Goal: Task Accomplishment & Management: Manage account settings

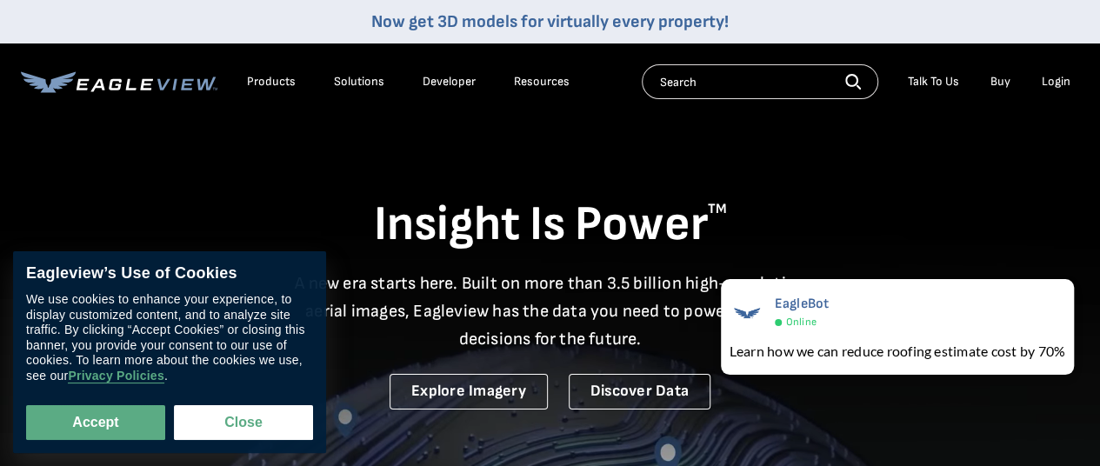
click at [1048, 88] on div "Login" at bounding box center [1055, 82] width 29 height 16
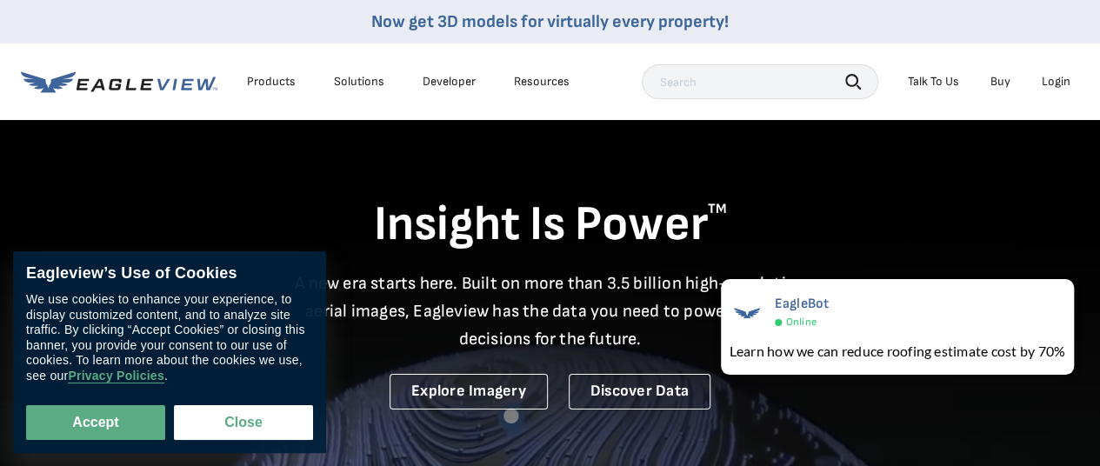
click at [1058, 88] on div "Login" at bounding box center [1055, 82] width 29 height 16
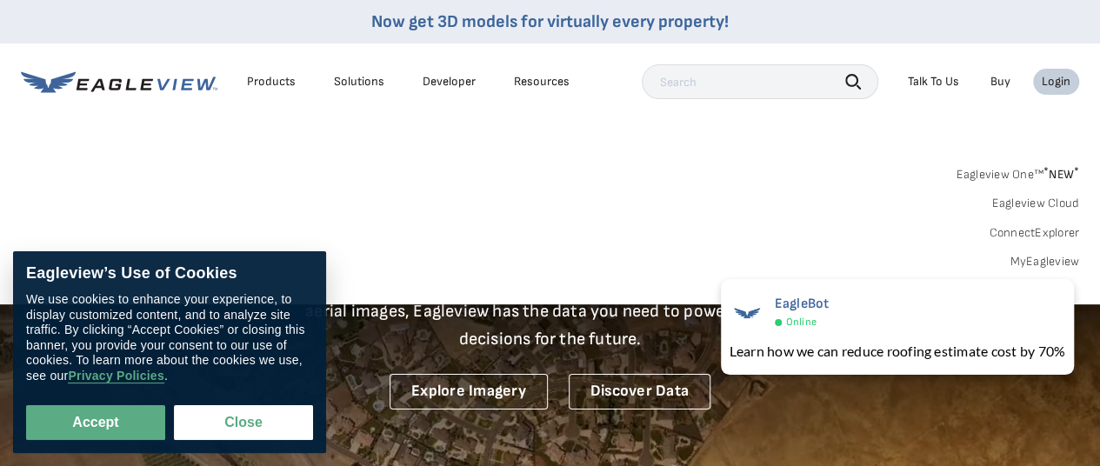
click at [1033, 262] on link "MyEagleview" at bounding box center [1044, 262] width 70 height 16
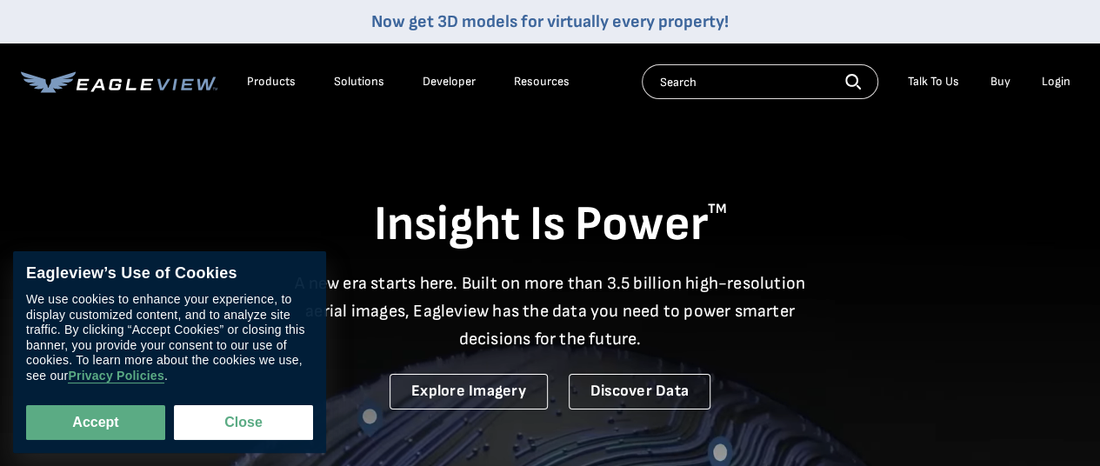
click at [1048, 84] on div "Login" at bounding box center [1055, 82] width 29 height 16
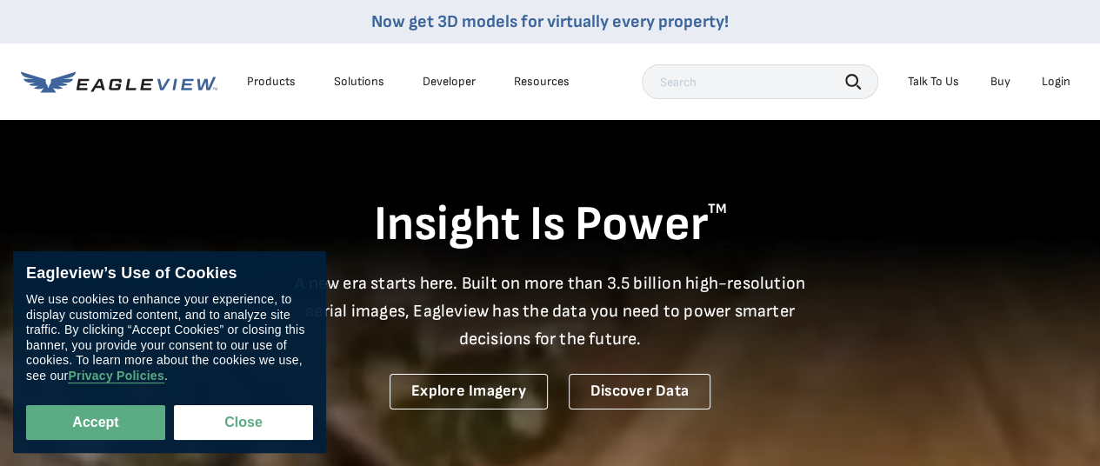
click at [1056, 79] on div "Login" at bounding box center [1055, 82] width 29 height 16
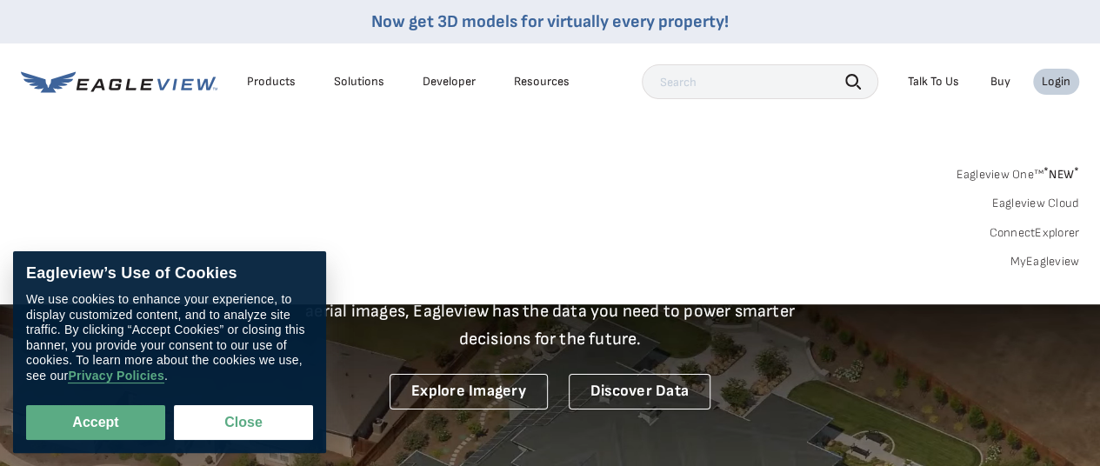
click at [1036, 256] on link "MyEagleview" at bounding box center [1044, 262] width 70 height 16
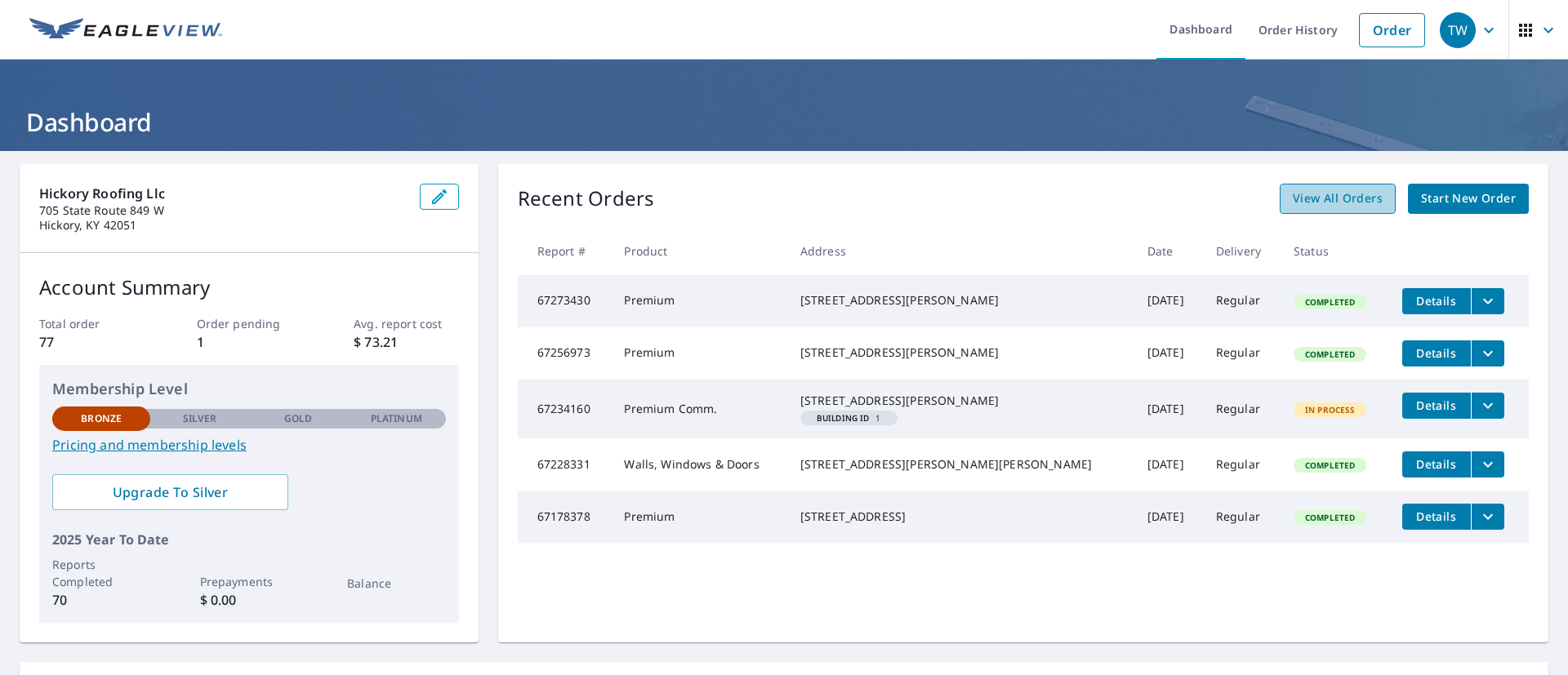
click at [1310, 195] on span "View All Orders" at bounding box center [1338, 199] width 90 height 21
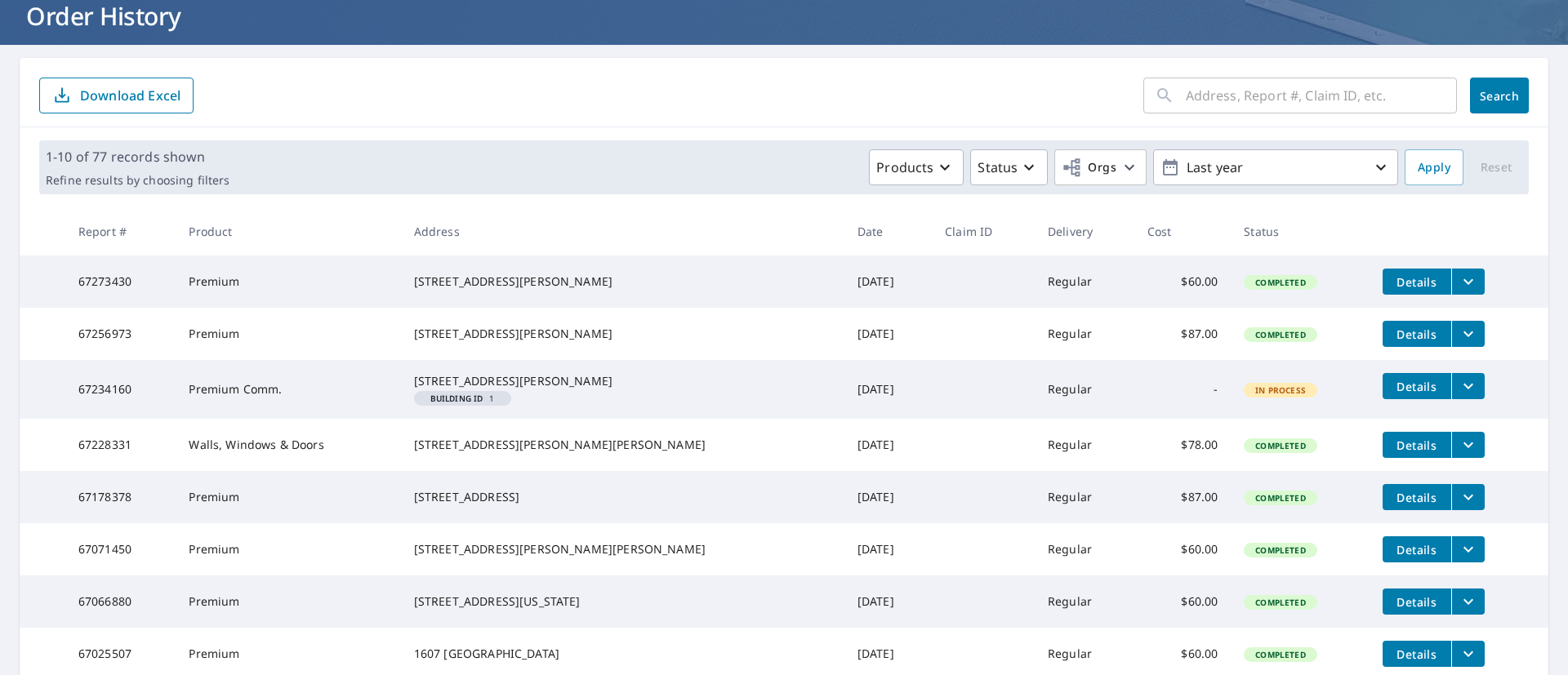
scroll to position [99, 0]
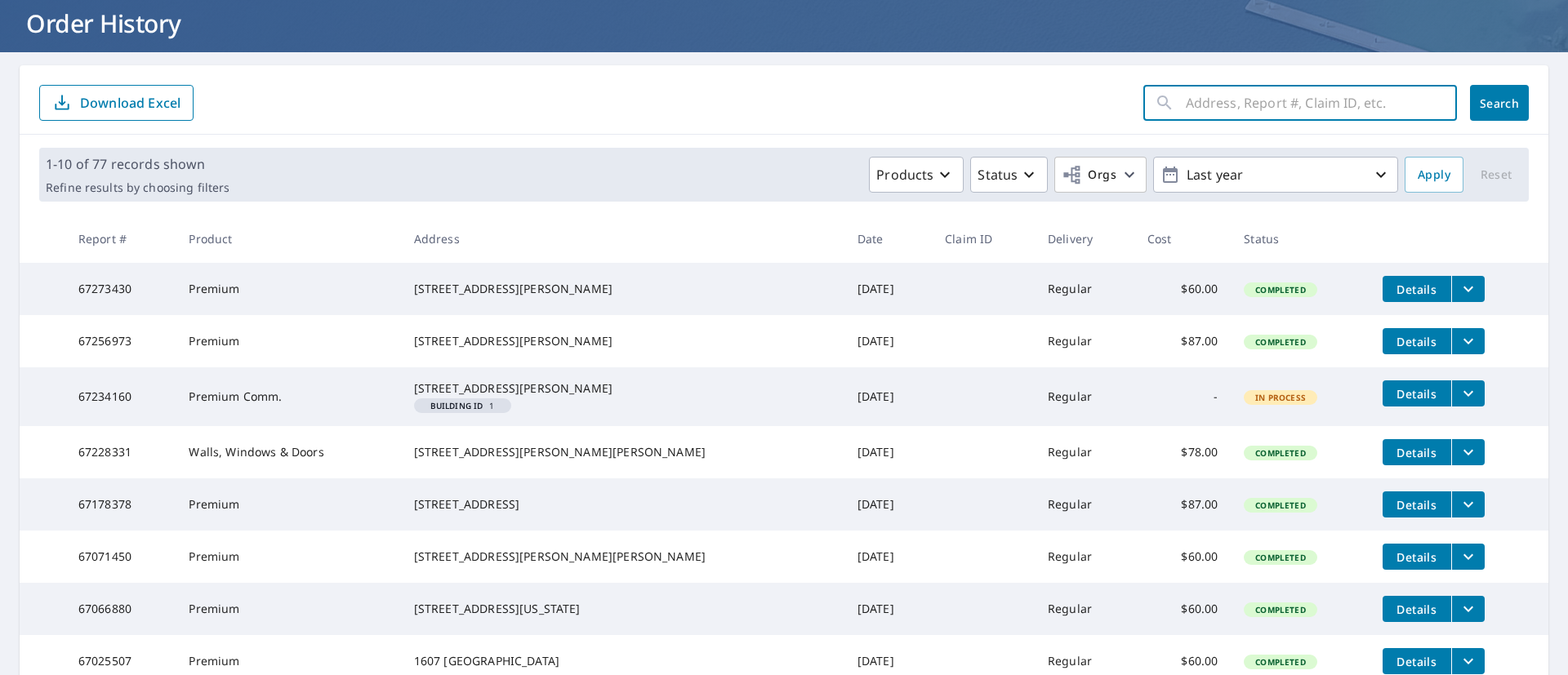
click at [1204, 97] on input "text" at bounding box center [1321, 102] width 272 height 46
type input "harrison"
click button "Search" at bounding box center [1499, 102] width 59 height 36
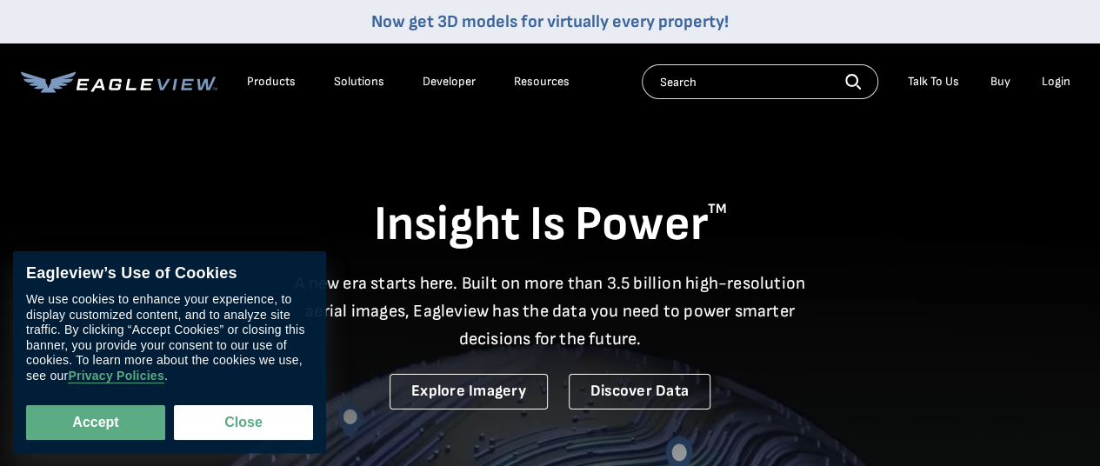
click at [1054, 82] on div "Login" at bounding box center [1055, 82] width 29 height 16
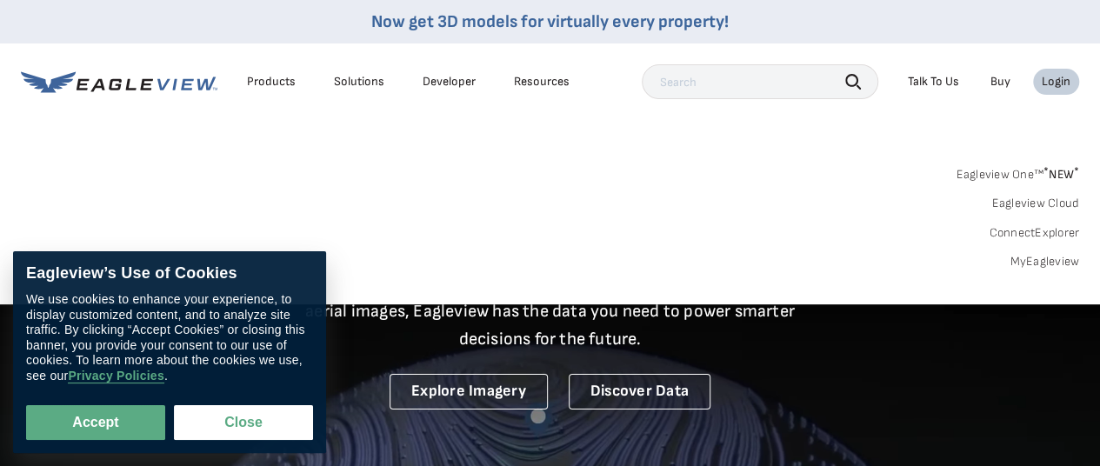
click at [1033, 262] on link "MyEagleview" at bounding box center [1044, 262] width 70 height 16
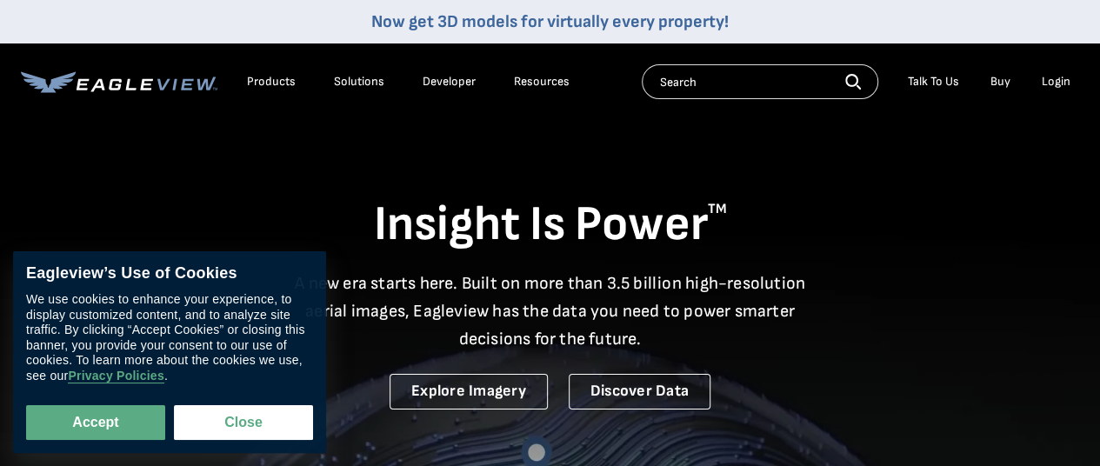
click at [1053, 79] on div "Login" at bounding box center [1055, 82] width 29 height 16
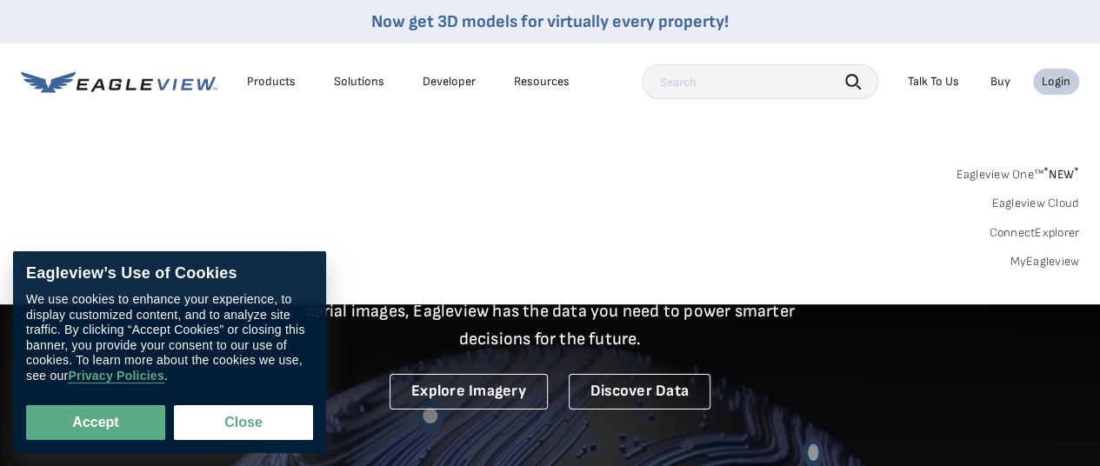
click at [1032, 260] on link "MyEagleview" at bounding box center [1044, 262] width 70 height 16
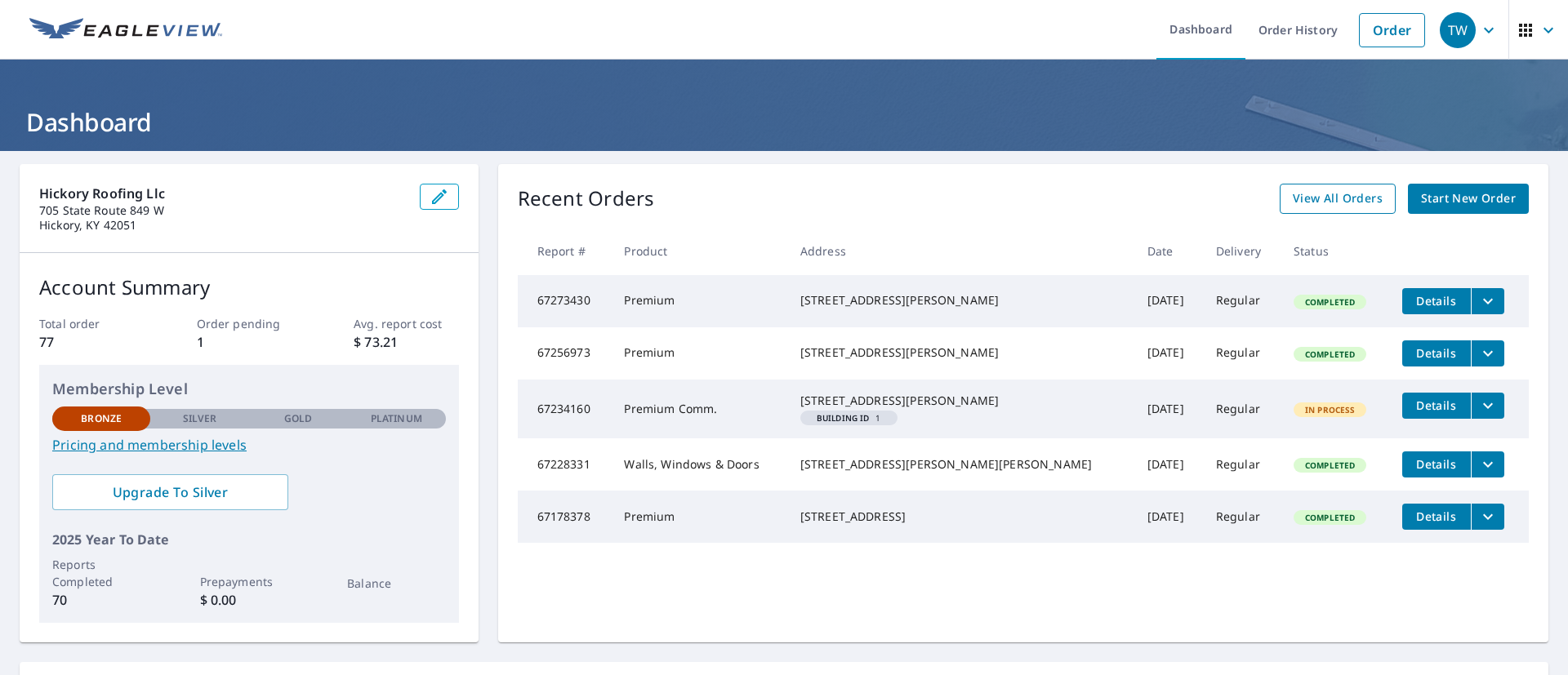
click at [1323, 195] on span "View All Orders" at bounding box center [1338, 199] width 90 height 21
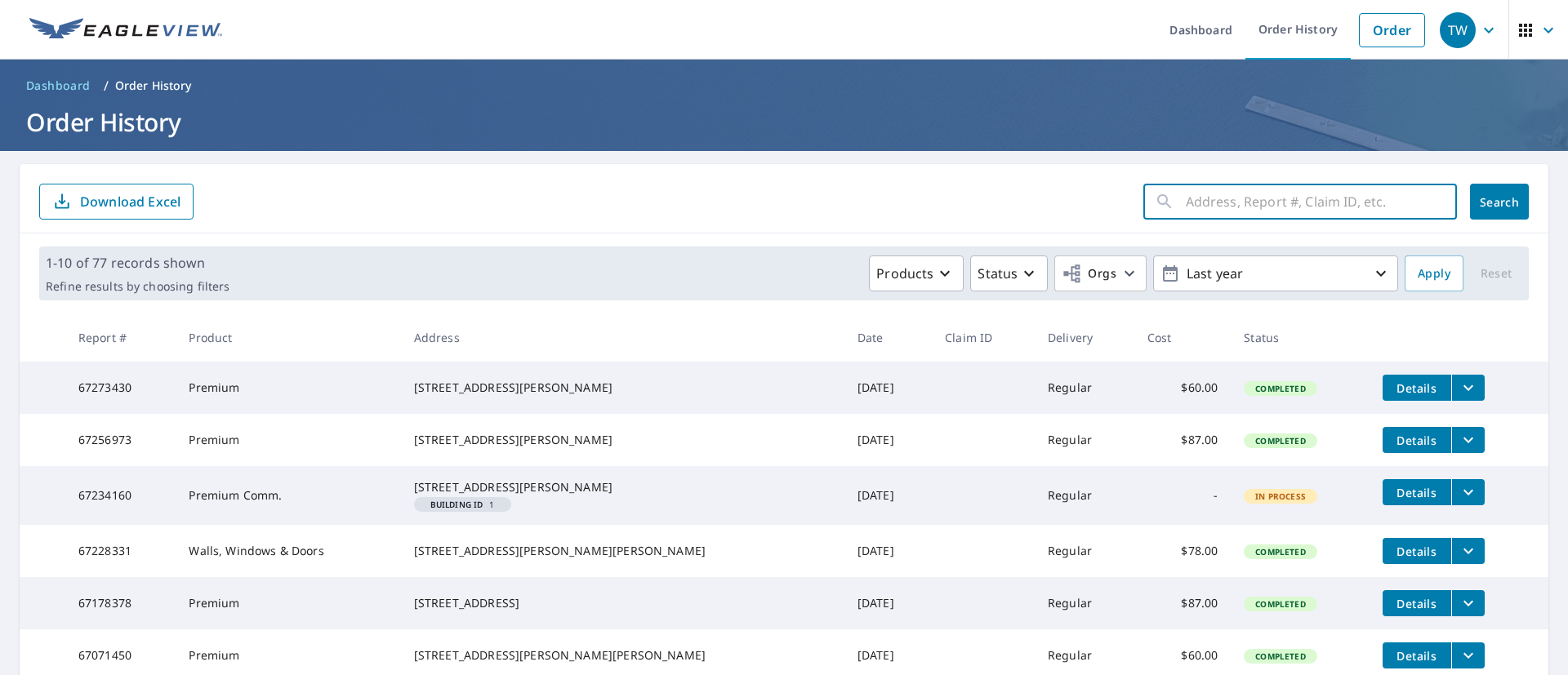
click at [1296, 203] on input "text" at bounding box center [1321, 201] width 272 height 46
paste input "[PERSON_NAME]"
type input "[PERSON_NAME]"
click button "Search" at bounding box center [1499, 202] width 59 height 36
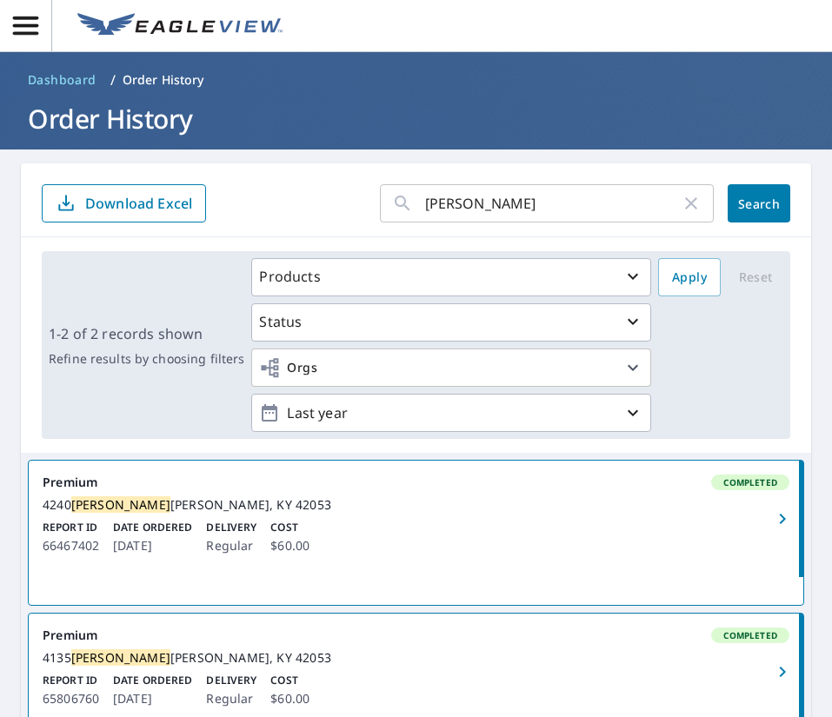
click at [615, 388] on div "Products Status Orgs Last year" at bounding box center [451, 345] width 400 height 174
click at [355, 513] on div "[STREET_ADDRESS][PERSON_NAME][PERSON_NAME]" at bounding box center [416, 505] width 747 height 16
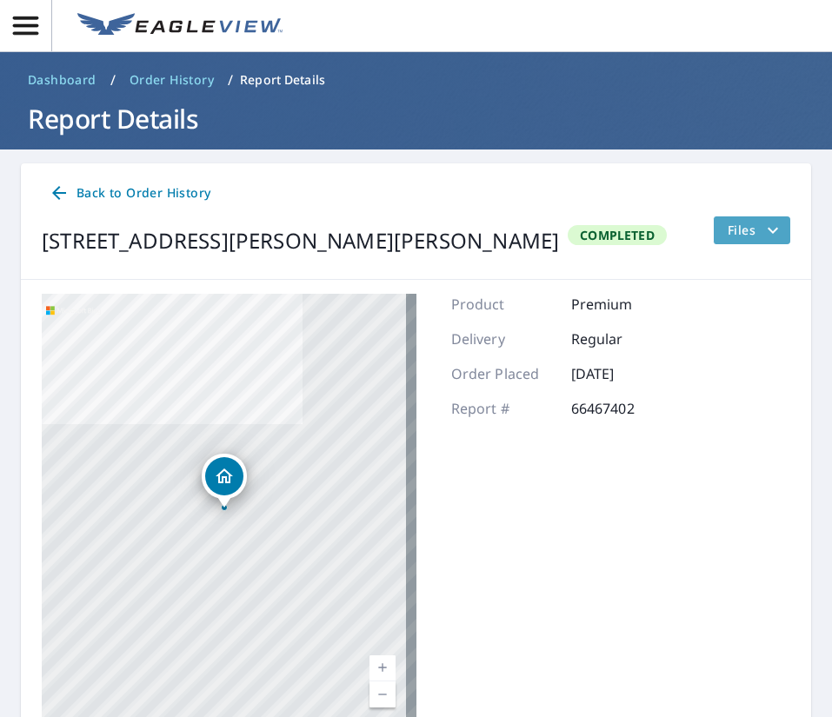
click at [762, 228] on icon "filesDropdownBtn-66467402" at bounding box center [772, 230] width 21 height 21
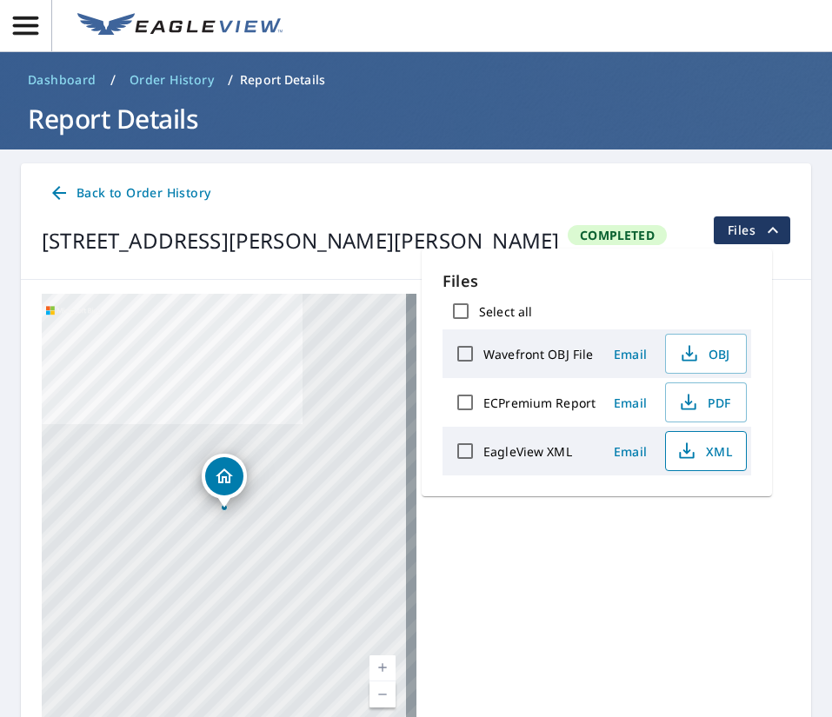
click at [713, 458] on span "XML" at bounding box center [704, 451] width 56 height 21
click at [701, 392] on span "PDF" at bounding box center [704, 402] width 56 height 21
